Goal: Find specific page/section: Find specific page/section

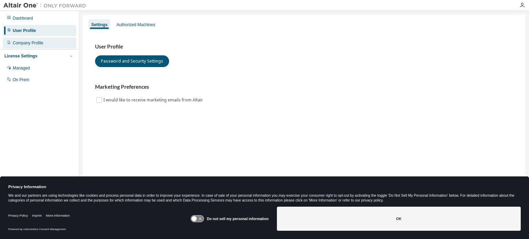
click at [36, 40] on div "Company Profile" at bounding box center [28, 43] width 31 height 6
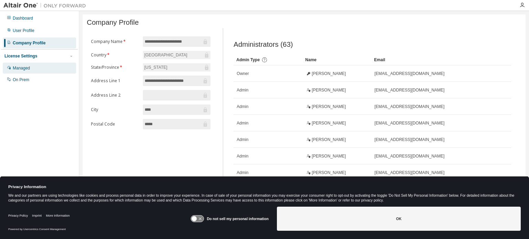
click at [32, 69] on div "Managed" at bounding box center [39, 68] width 73 height 11
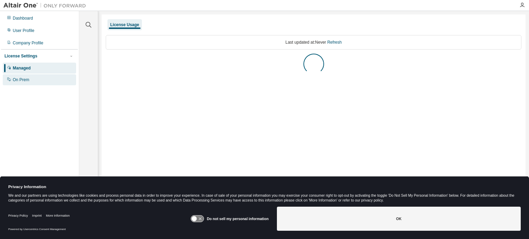
click at [29, 82] on div "On Prem" at bounding box center [39, 79] width 73 height 11
